Goal: Communication & Community: Share content

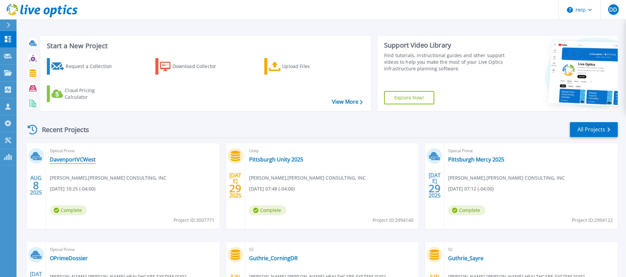
click at [84, 160] on link "DavenportVCWest" at bounding box center [73, 159] width 46 height 7
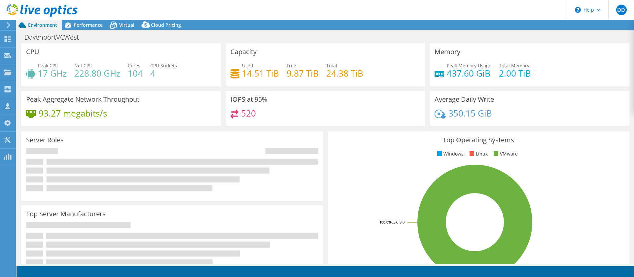
select select "USD"
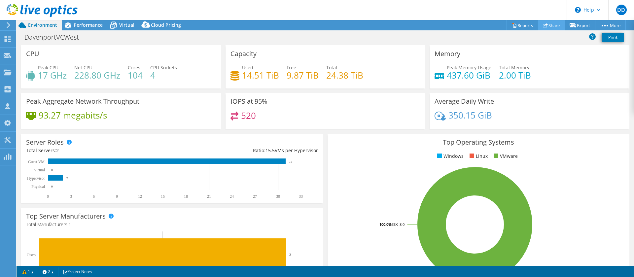
click at [550, 25] on link "Share" at bounding box center [551, 25] width 27 height 10
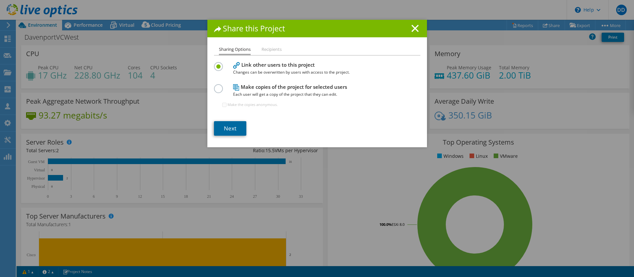
click at [225, 128] on link "Next" at bounding box center [230, 128] width 32 height 15
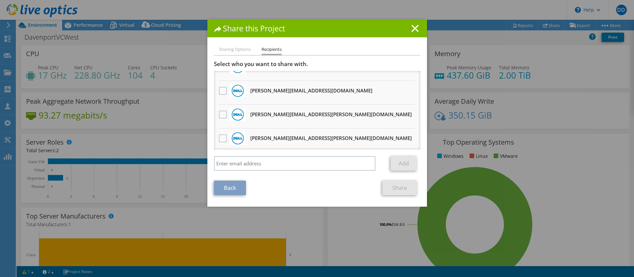
scroll to position [135, 0]
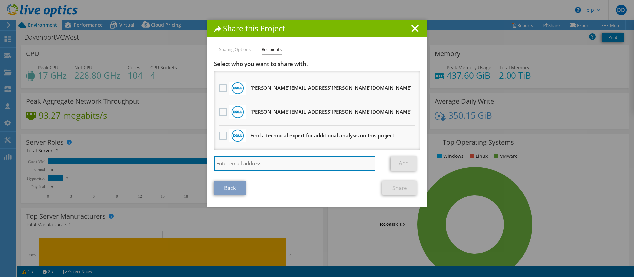
click at [263, 164] on input "search" at bounding box center [295, 163] width 162 height 15
click at [227, 164] on input "macklin@mjm.com" at bounding box center [295, 163] width 162 height 15
type input "mackin@mjm.com"
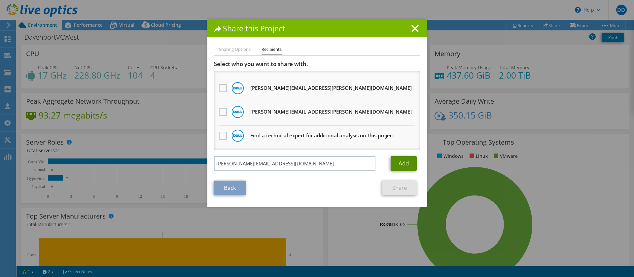
click at [395, 163] on link "Add" at bounding box center [404, 163] width 26 height 15
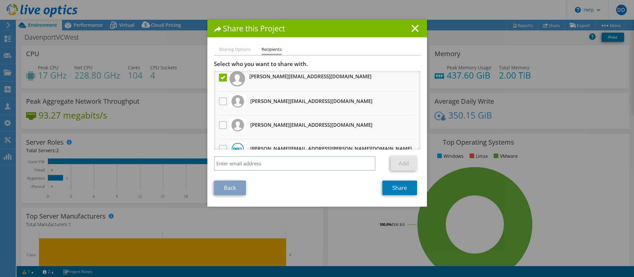
scroll to position [0, 0]
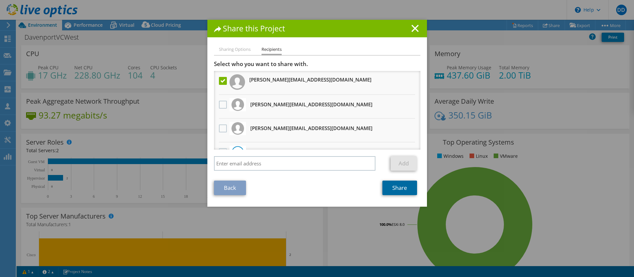
click at [390, 187] on link "Share" at bounding box center [399, 188] width 35 height 15
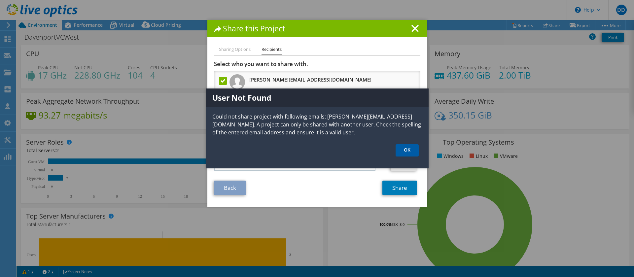
click at [408, 150] on link "OK" at bounding box center [407, 150] width 23 height 12
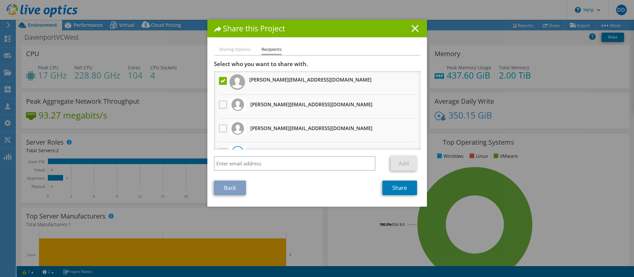
click at [412, 28] on line at bounding box center [415, 28] width 7 height 7
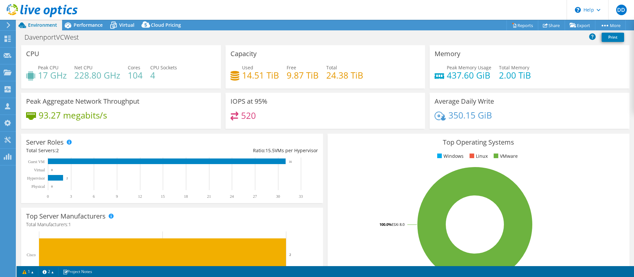
click at [196, 36] on div "DavenportVCWest Print" at bounding box center [325, 37] width 617 height 12
click at [551, 24] on link "Share" at bounding box center [551, 25] width 27 height 10
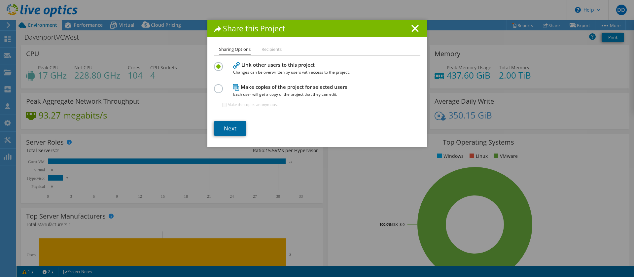
click at [234, 128] on link "Next" at bounding box center [230, 128] width 32 height 15
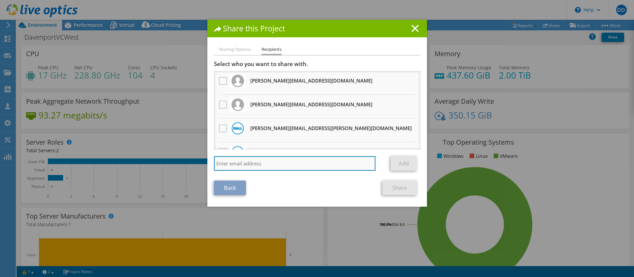
click at [254, 160] on input "search" at bounding box center [295, 163] width 162 height 15
type input "tmackin@mjm.com"
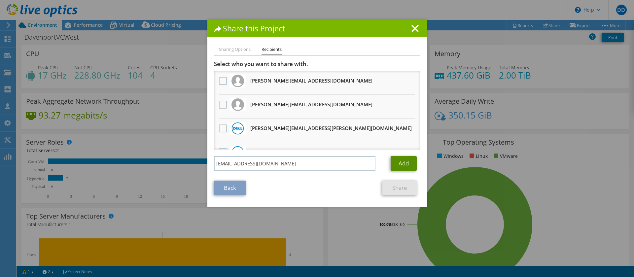
click at [403, 165] on link "Add" at bounding box center [404, 163] width 26 height 15
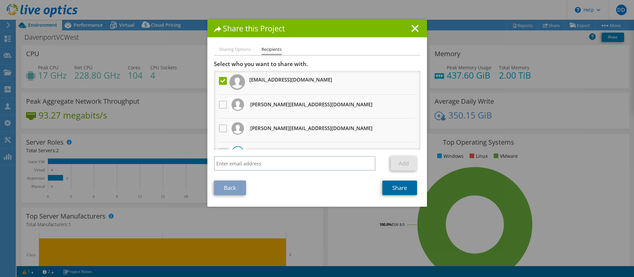
click at [391, 193] on link "Share" at bounding box center [399, 188] width 35 height 15
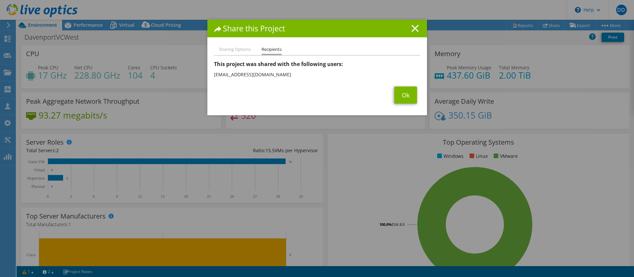
click at [411, 27] on icon at bounding box center [414, 28] width 7 height 7
